Goal: Task Accomplishment & Management: Complete application form

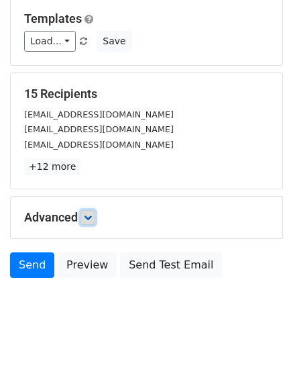
click at [95, 223] on link at bounding box center [88, 217] width 15 height 15
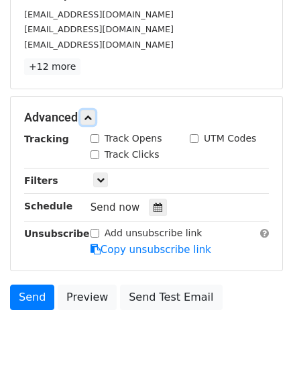
scroll to position [283, 0]
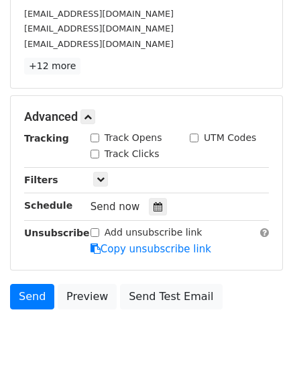
click at [93, 155] on input "Track Clicks" at bounding box center [95, 154] width 9 height 9
checkbox input "true"
click at [91, 140] on input "Track Opens" at bounding box center [95, 138] width 9 height 9
checkbox input "true"
click at [154, 210] on icon at bounding box center [158, 206] width 9 height 9
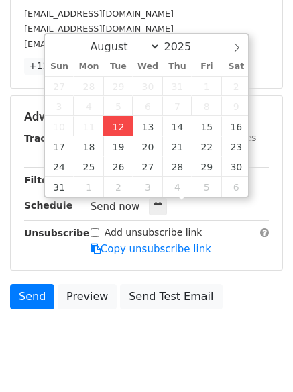
type input "2025-08-12 12:00"
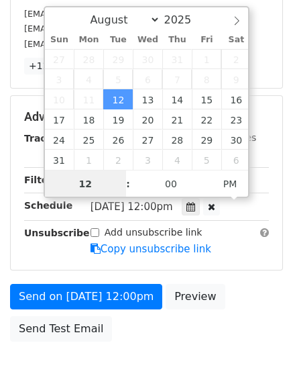
scroll to position [1, 0]
type input "4"
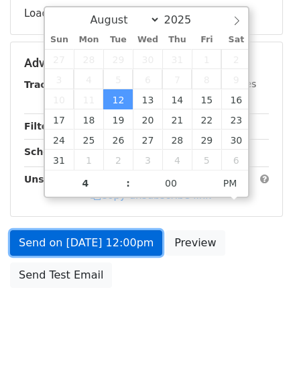
type input "2025-08-12 16:00"
click at [110, 242] on link "Send on Aug 12 at 12:00pm" at bounding box center [86, 243] width 152 height 26
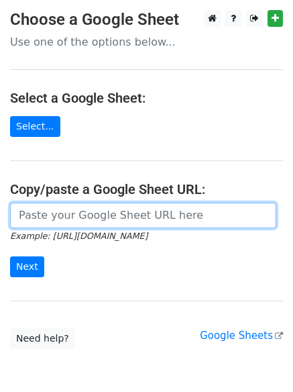
click at [113, 221] on input "url" at bounding box center [143, 216] width 266 height 26
type input "[URL][DOMAIN_NAME]"
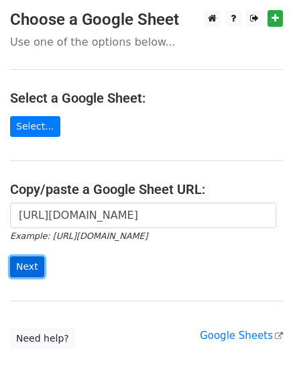
click at [18, 264] on input "Next" at bounding box center [27, 266] width 34 height 21
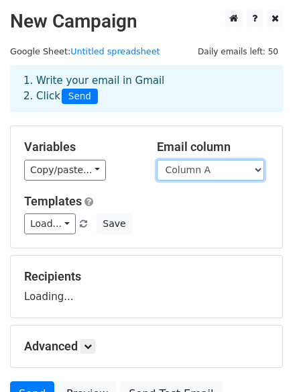
click at [200, 172] on select "Column A Column B Column C" at bounding box center [210, 170] width 107 height 21
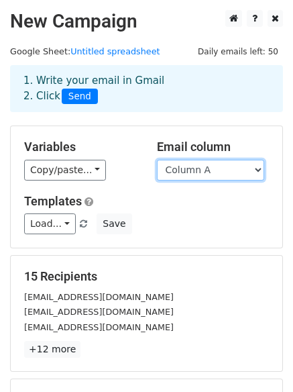
select select "Column B"
click at [157, 160] on select "Column A Column B Column C" at bounding box center [210, 170] width 107 height 21
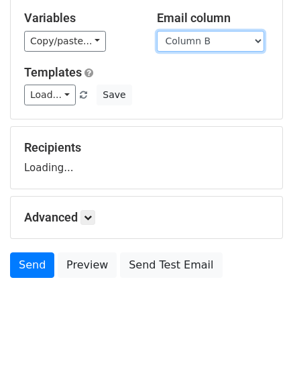
scroll to position [183, 0]
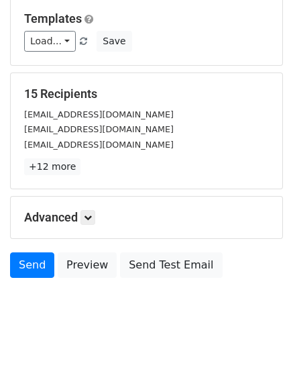
click at [93, 225] on h5 "Advanced" at bounding box center [146, 217] width 245 height 15
click at [92, 217] on icon at bounding box center [88, 217] width 8 height 8
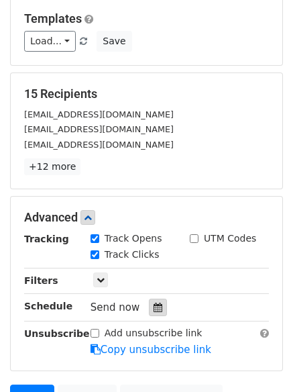
click at [154, 303] on icon at bounding box center [158, 307] width 9 height 9
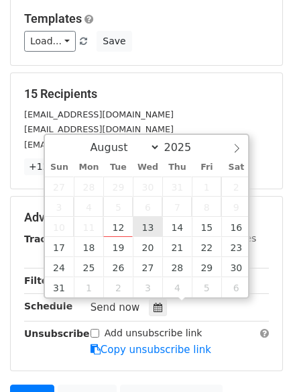
type input "2025-08-13 12:00"
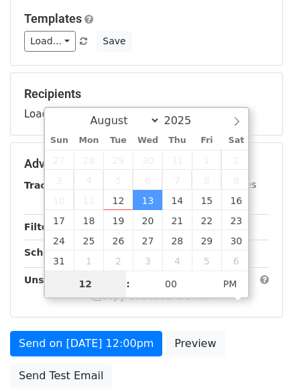
type input "5"
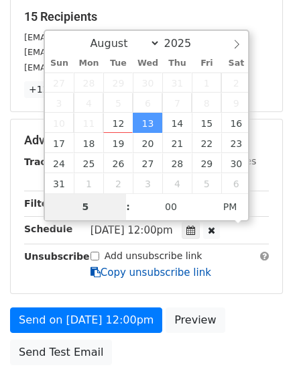
scroll to position [346, 0]
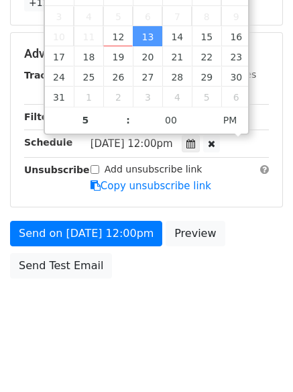
type input "2025-08-13 17:00"
click at [117, 279] on div "Send on Aug 13 at 12:00pm Preview Send Test Email" at bounding box center [146, 253] width 293 height 64
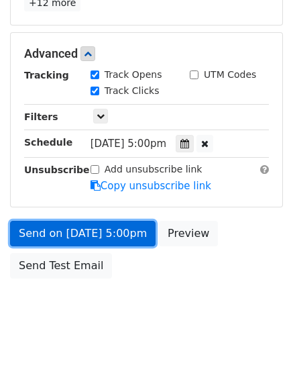
click at [126, 242] on link "Send on Aug 13 at 5:00pm" at bounding box center [83, 234] width 146 height 26
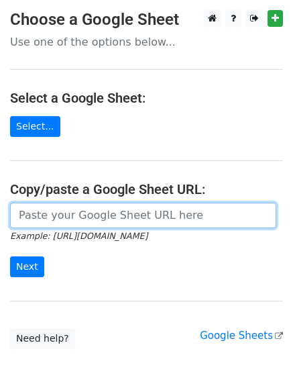
click at [128, 208] on input "url" at bounding box center [143, 216] width 266 height 26
type input "[URL][DOMAIN_NAME]"
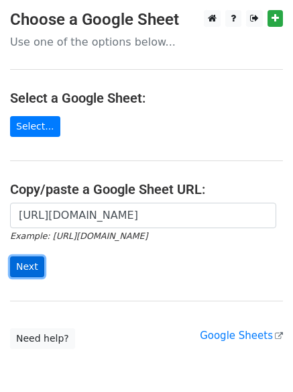
click at [34, 268] on input "Next" at bounding box center [27, 266] width 34 height 21
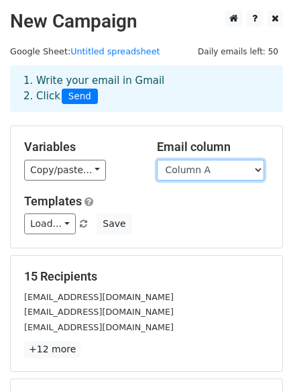
click at [242, 165] on select "Column A Column B Column C" at bounding box center [210, 170] width 107 height 21
select select "Column C"
click at [157, 160] on select "Column A Column B Column C" at bounding box center [210, 170] width 107 height 21
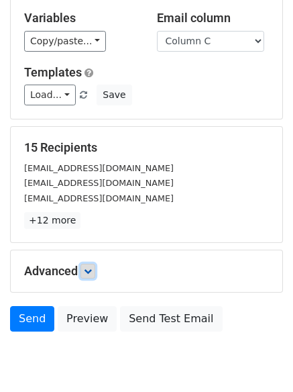
click at [91, 267] on icon at bounding box center [88, 271] width 8 height 8
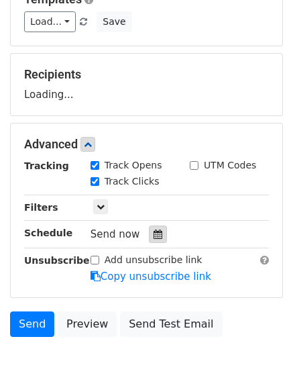
click at [154, 237] on icon at bounding box center [158, 234] width 9 height 9
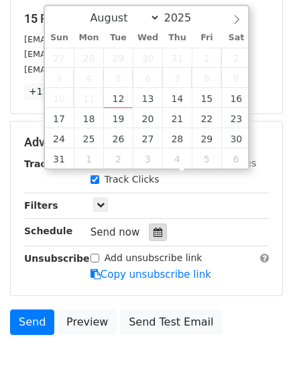
scroll to position [314, 0]
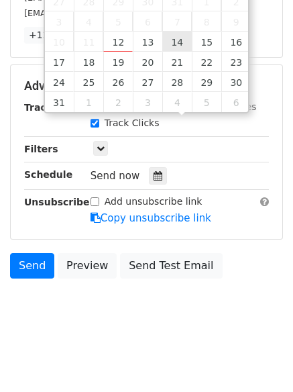
type input "2025-08-14 12:00"
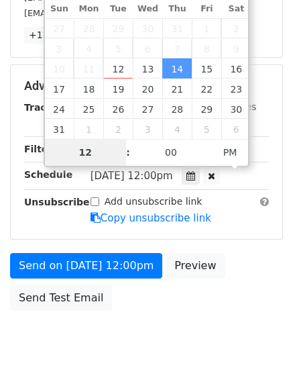
scroll to position [293, 0]
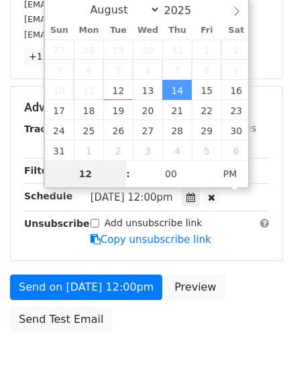
type input "6"
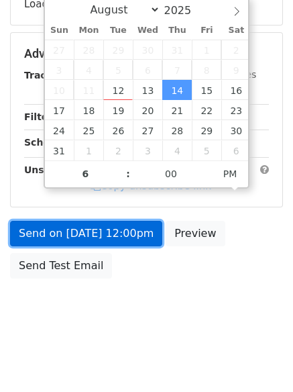
type input "2025-08-14 18:00"
click at [134, 232] on form "Variables Copy/paste... {{Column A}} {{Column B}} {{Column C}} Email column Col…" at bounding box center [146, 59] width 273 height 452
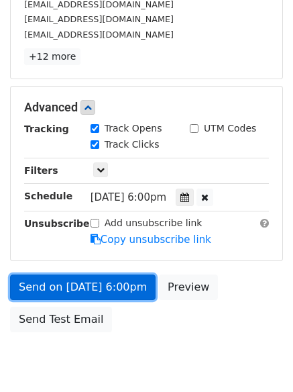
click at [126, 291] on link "Send on Aug 14 at 6:00pm" at bounding box center [83, 288] width 146 height 26
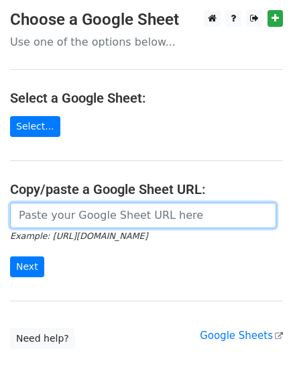
click at [88, 213] on input "url" at bounding box center [143, 216] width 266 height 26
type input "[URL][DOMAIN_NAME]"
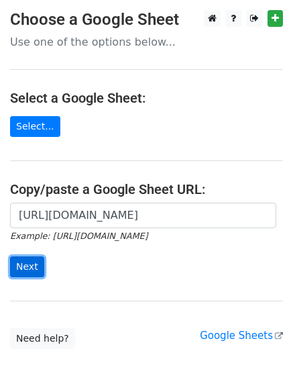
click at [20, 263] on input "Next" at bounding box center [27, 266] width 34 height 21
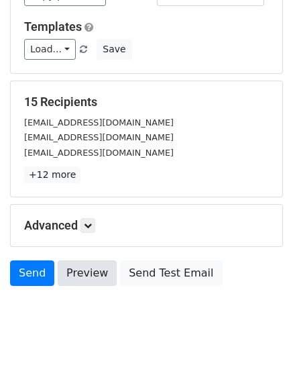
scroll to position [183, 0]
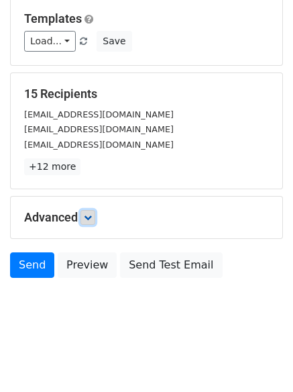
click at [91, 213] on icon at bounding box center [88, 217] width 8 height 8
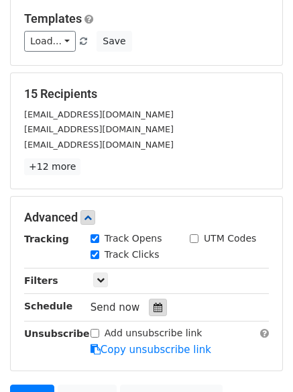
click at [154, 307] on icon at bounding box center [158, 307] width 9 height 9
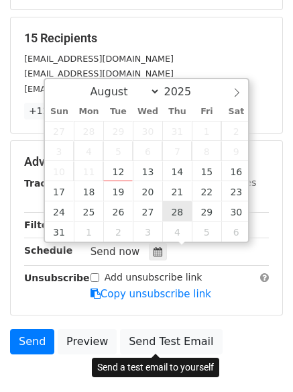
scroll to position [314, 0]
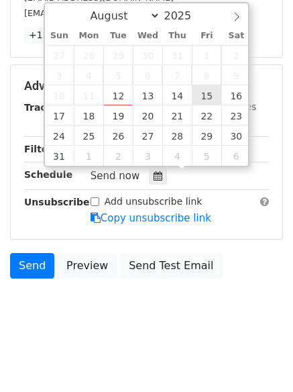
type input "2025-08-15 12:00"
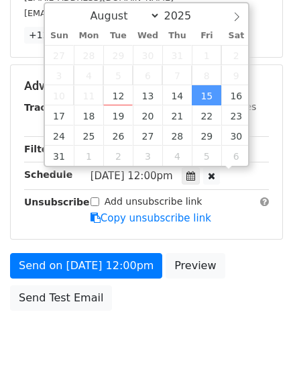
scroll to position [1, 0]
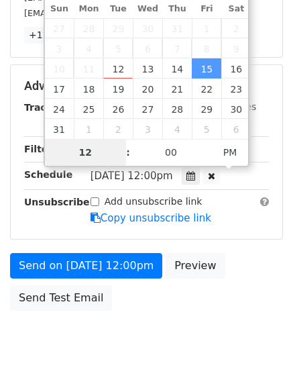
type input "7"
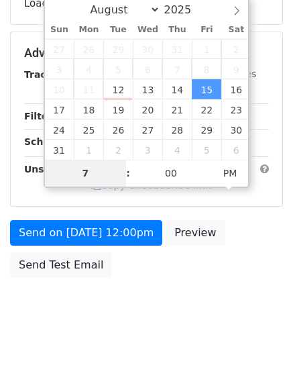
scroll to position [293, 0]
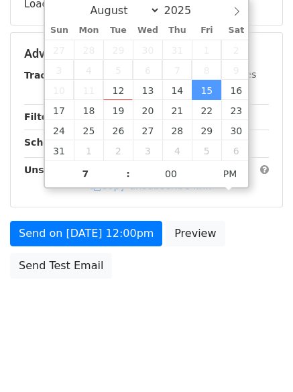
type input "2025-08-15 19:00"
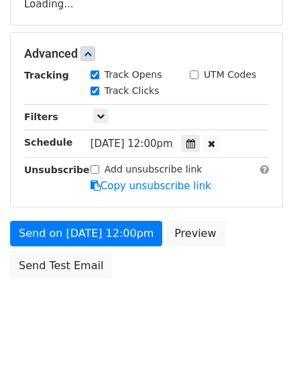
click at [144, 319] on body "New Campaign Daily emails left: 50 Google Sheet: Untitled spreadsheet 1. Write …" at bounding box center [146, 28] width 293 height 622
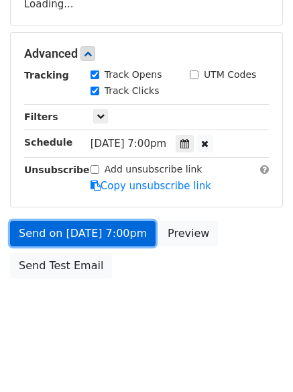
click at [119, 237] on link "Send on Aug 15 at 7:00pm" at bounding box center [83, 234] width 146 height 26
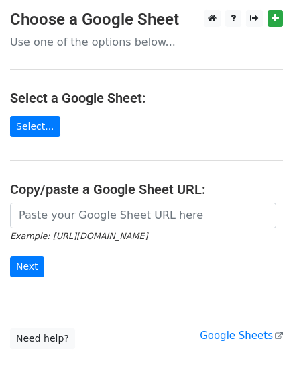
drag, startPoint x: 90, startPoint y: 215, endPoint x: 97, endPoint y: 226, distance: 12.7
click at [90, 215] on input "url" at bounding box center [143, 216] width 266 height 26
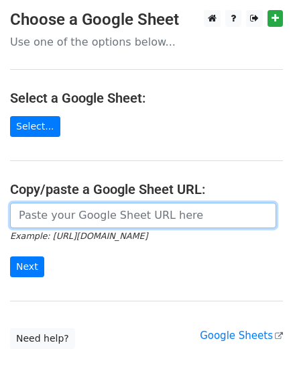
click at [106, 219] on input "url" at bounding box center [143, 216] width 266 height 26
type input "https://docs.google.com/spreadsheets/d/14DXBfYK9wwbBB7Q7w1ceMMRwksnzyQUJHewWYOD…"
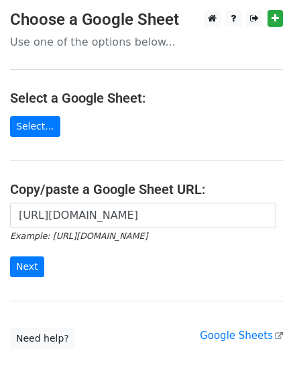
click at [44, 265] on form "https://docs.google.com/spreadsheets/d/14DXBfYK9wwbBB7Q7w1ceMMRwksnzyQUJHewWYOD…" at bounding box center [146, 240] width 273 height 75
click at [38, 265] on input "Next" at bounding box center [27, 266] width 34 height 21
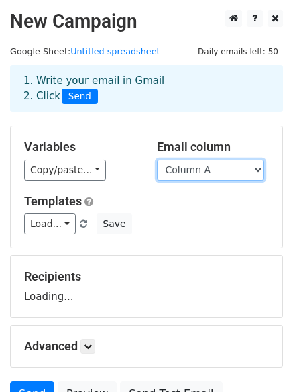
click at [187, 172] on select "Column A Column B Column C" at bounding box center [210, 170] width 107 height 21
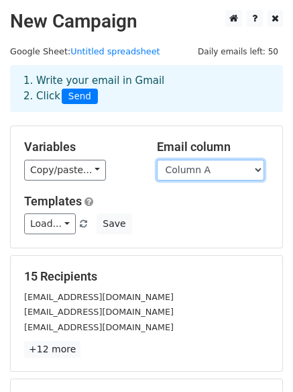
select select "Column B"
click at [157, 160] on select "Column A Column B Column C" at bounding box center [210, 170] width 107 height 21
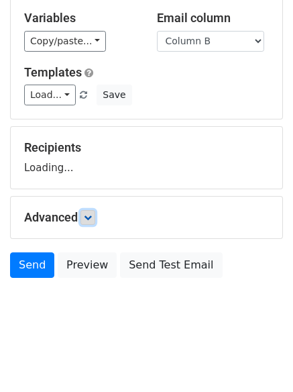
click at [91, 215] on icon at bounding box center [88, 217] width 8 height 8
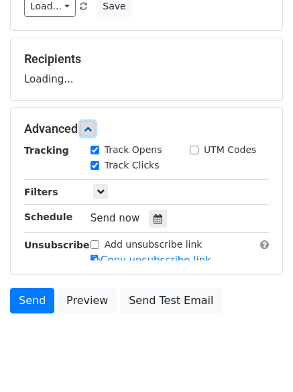
scroll to position [219, 0]
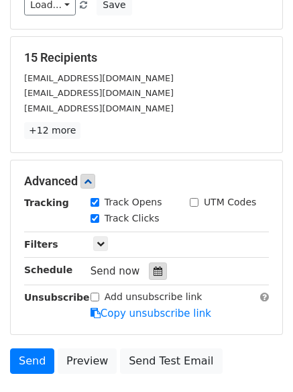
click at [154, 274] on icon at bounding box center [158, 270] width 9 height 9
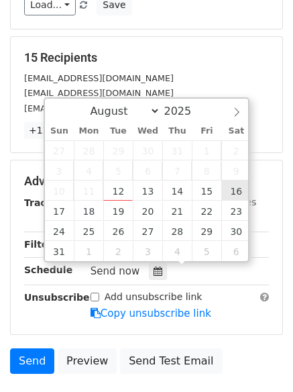
type input "2025-08-16 12:00"
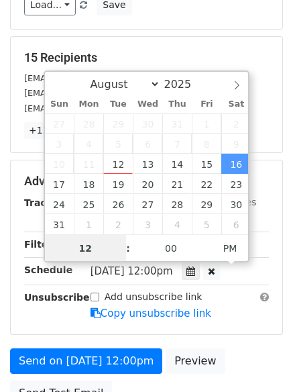
scroll to position [1, 0]
type input "8"
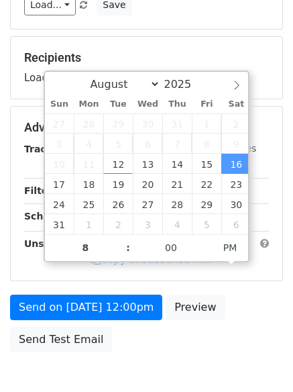
type input "2025-08-16 20:00"
click at [90, 322] on div "Send on Aug 16 at 12:00pm Preview Send Test Email" at bounding box center [146, 327] width 293 height 64
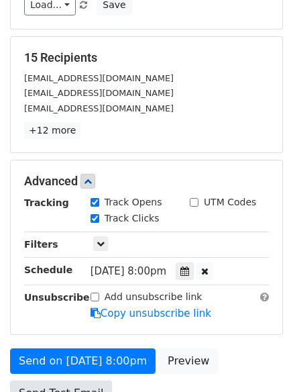
click at [100, 381] on link "Send Test Email" at bounding box center [61, 394] width 102 height 26
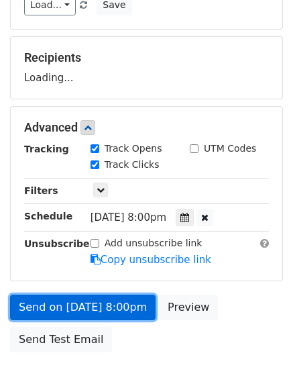
click at [106, 313] on link "Send on Aug 16 at 8:00pm" at bounding box center [83, 308] width 146 height 26
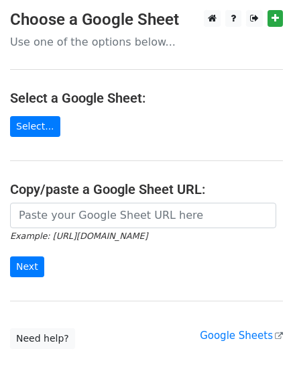
click at [100, 210] on input "url" at bounding box center [143, 216] width 266 height 26
type input "[URL][DOMAIN_NAME]"
click at [42, 262] on form "[URL][DOMAIN_NAME] Example: [URL][DOMAIN_NAME] Next" at bounding box center [146, 240] width 273 height 75
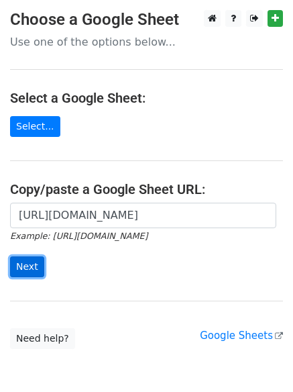
click at [32, 268] on input "Next" at bounding box center [27, 266] width 34 height 21
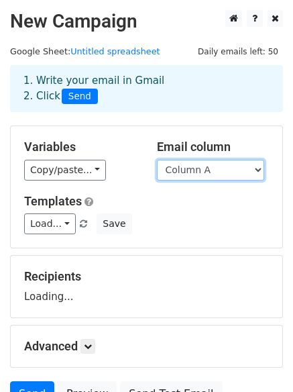
click at [188, 168] on select "Column A Column B Column C" at bounding box center [210, 170] width 107 height 21
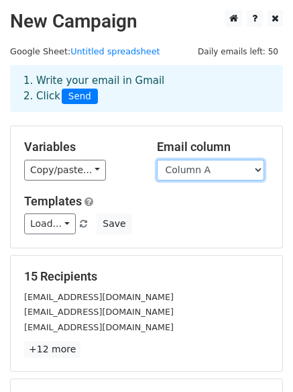
drag, startPoint x: 190, startPoint y: 168, endPoint x: 190, endPoint y: 177, distance: 8.7
click at [190, 168] on select "Column A Column B Column C" at bounding box center [210, 170] width 107 height 21
select select "Column C"
click at [157, 160] on select "Column A Column B Column C" at bounding box center [210, 170] width 107 height 21
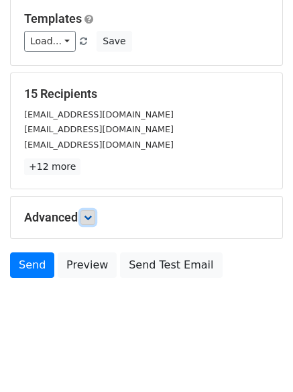
click at [92, 218] on icon at bounding box center [88, 217] width 8 height 8
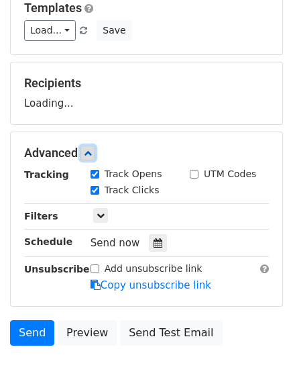
scroll to position [196, 0]
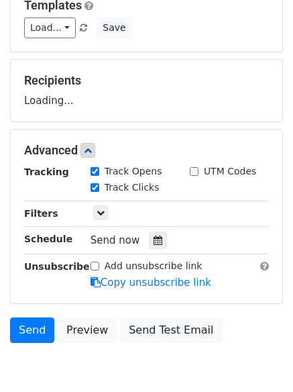
click at [161, 238] on div "Send now" at bounding box center [170, 241] width 158 height 18
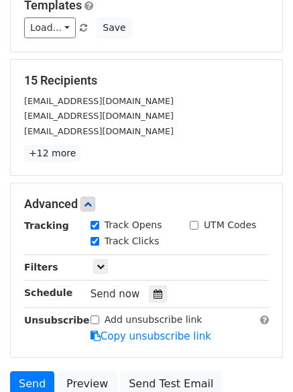
click at [157, 240] on div "Track Clicks" at bounding box center [130, 242] width 99 height 16
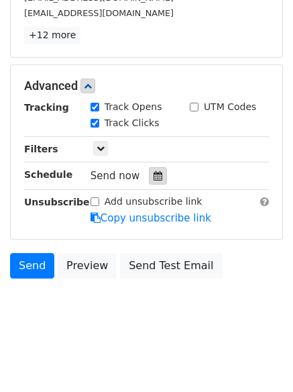
click at [156, 179] on icon at bounding box center [158, 175] width 9 height 9
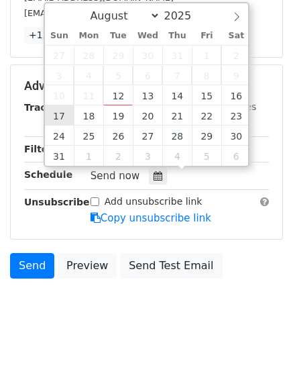
type input "[DATE] 12:00"
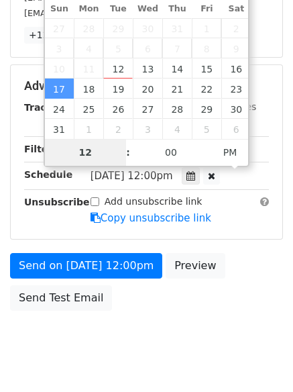
type input "9"
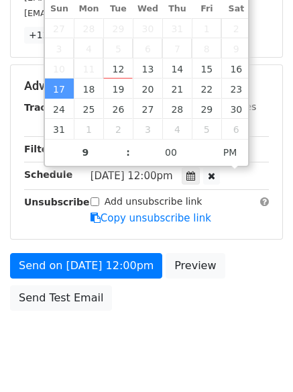
type input "2025-08-17 21:00"
click at [56, 283] on div "Send on Aug 17 at 12:00pm Preview Send Test Email" at bounding box center [146, 285] width 293 height 64
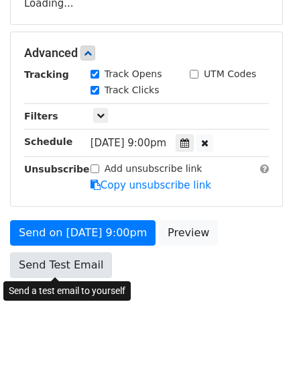
scroll to position [293, 0]
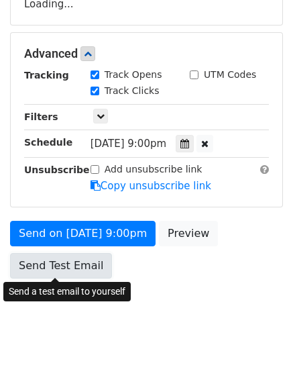
click at [83, 277] on link "Send Test Email" at bounding box center [61, 266] width 102 height 26
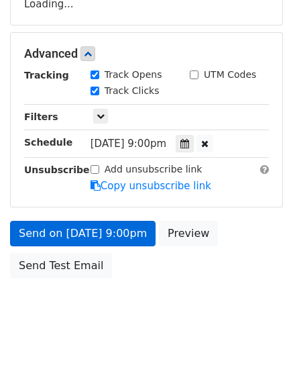
click at [119, 192] on link "Copy unsubscribe link" at bounding box center [151, 186] width 121 height 12
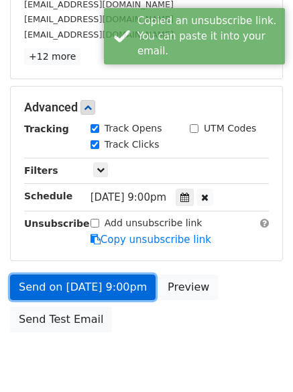
click at [119, 283] on link "Send on Aug 17 at 9:00pm" at bounding box center [83, 288] width 146 height 26
